Goal: Check status: Check status

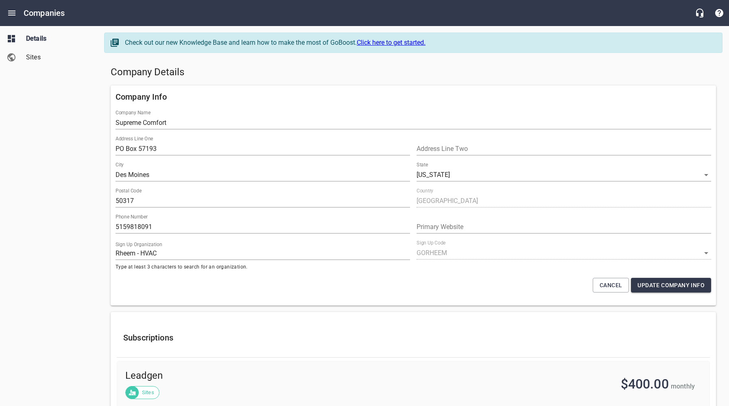
select select "[US_STATE]"
select select "48"
click at [9, 12] on icon "Open drawer" at bounding box center [12, 13] width 10 height 10
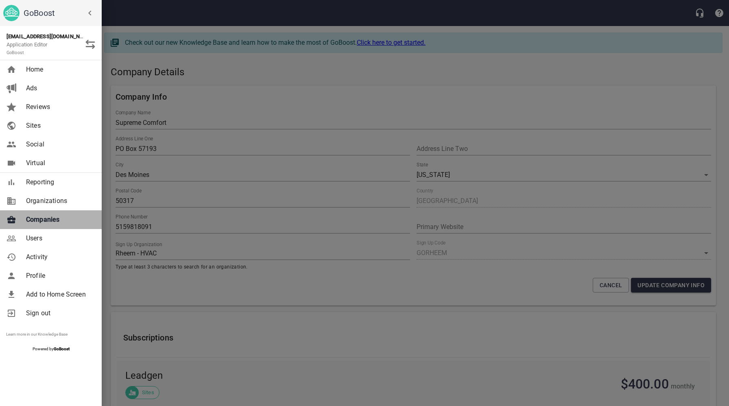
click at [52, 220] on span "Companies" at bounding box center [59, 220] width 66 height 10
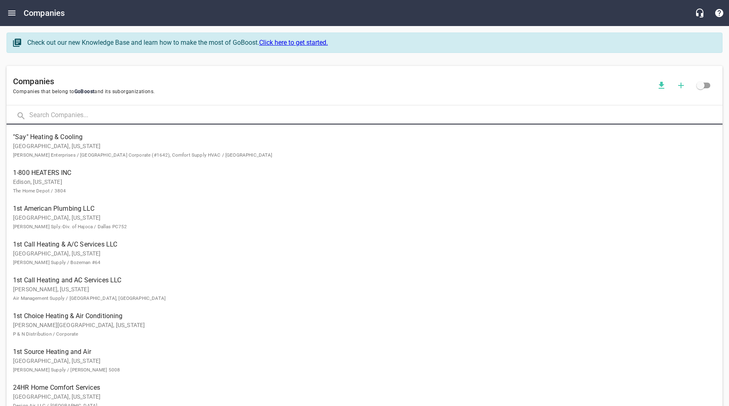
click at [173, 115] on input "text" at bounding box center [375, 115] width 693 height 17
type input "The People"
click button at bounding box center [0, 0] width 0 height 0
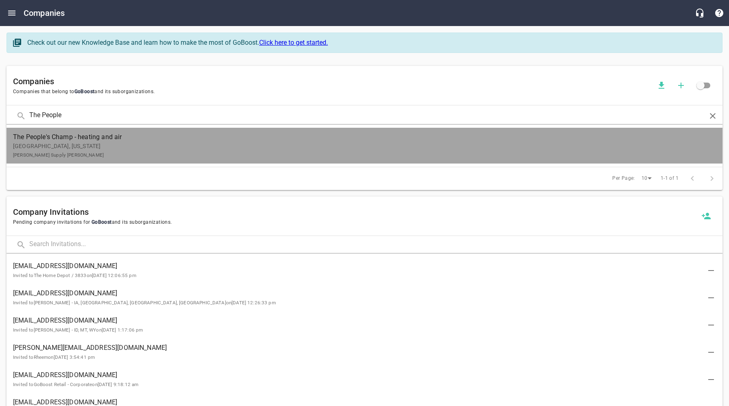
click at [167, 147] on p "[GEOGRAPHIC_DATA], [US_STATE][PERSON_NAME] Supply [PERSON_NAME]" at bounding box center [358, 150] width 690 height 17
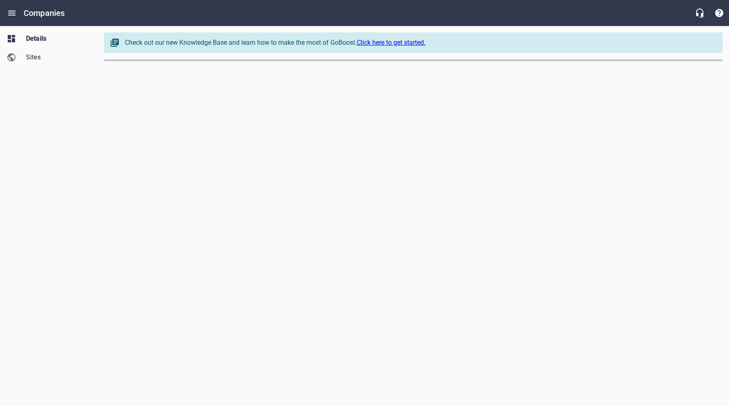
select select "[US_STATE]"
select select "62"
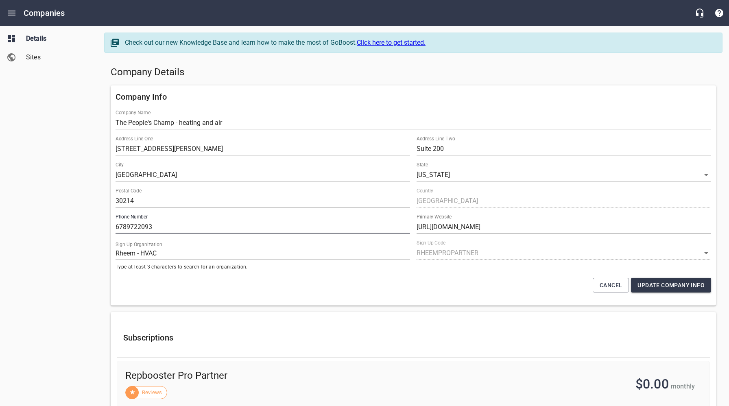
drag, startPoint x: 159, startPoint y: 225, endPoint x: 112, endPoint y: 227, distance: 47.2
click at [112, 227] on div "Phone Number [PHONE_NUMBER]" at bounding box center [262, 224] width 301 height 26
click at [405, 82] on div "Company Info Company Name The People's Champ - heating and air Address Line [GE…" at bounding box center [413, 195] width 612 height 227
click at [396, 77] on h5 "Company Details" at bounding box center [413, 72] width 605 height 13
